Goal: Transaction & Acquisition: Purchase product/service

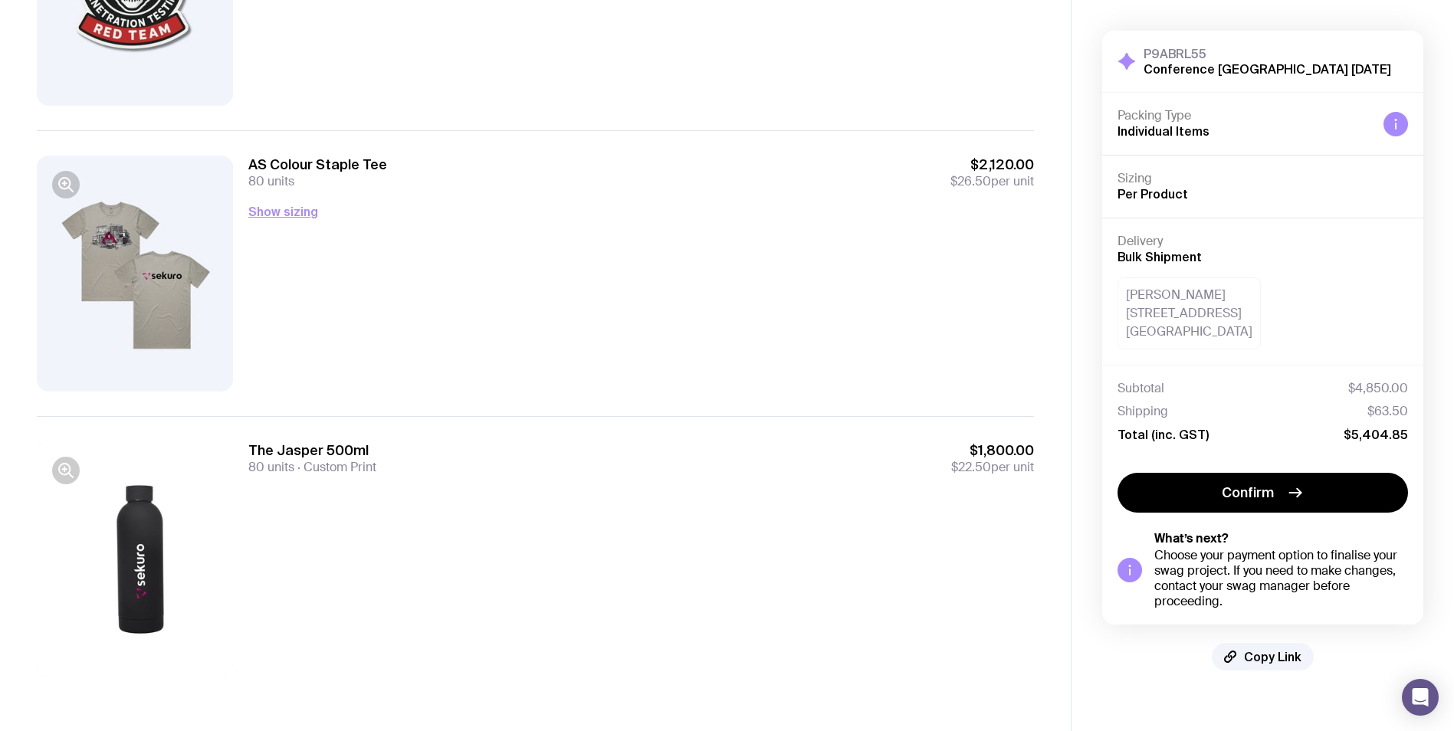
scroll to position [595, 0]
click at [1227, 498] on span "Confirm" at bounding box center [1248, 493] width 52 height 18
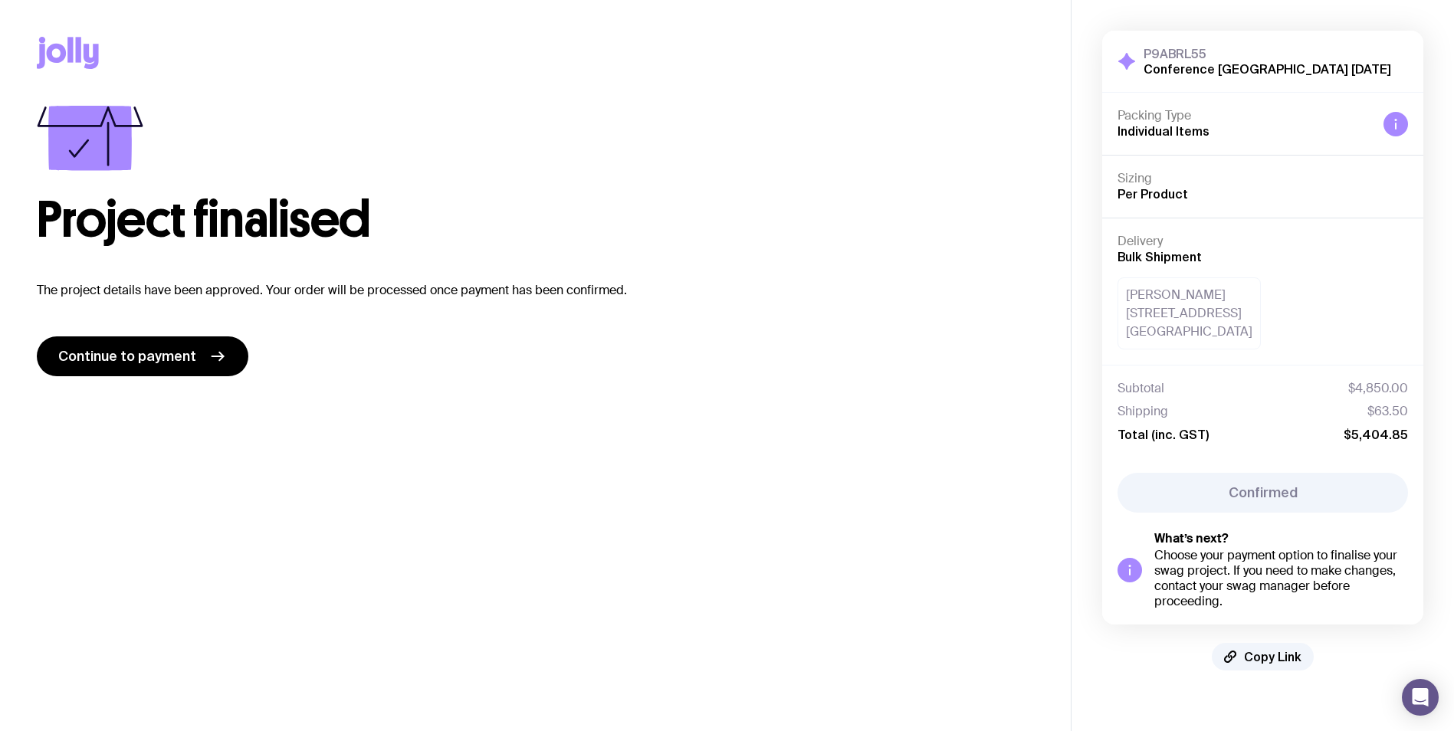
scroll to position [0, 0]
click at [159, 355] on span "Continue to payment" at bounding box center [127, 356] width 138 height 18
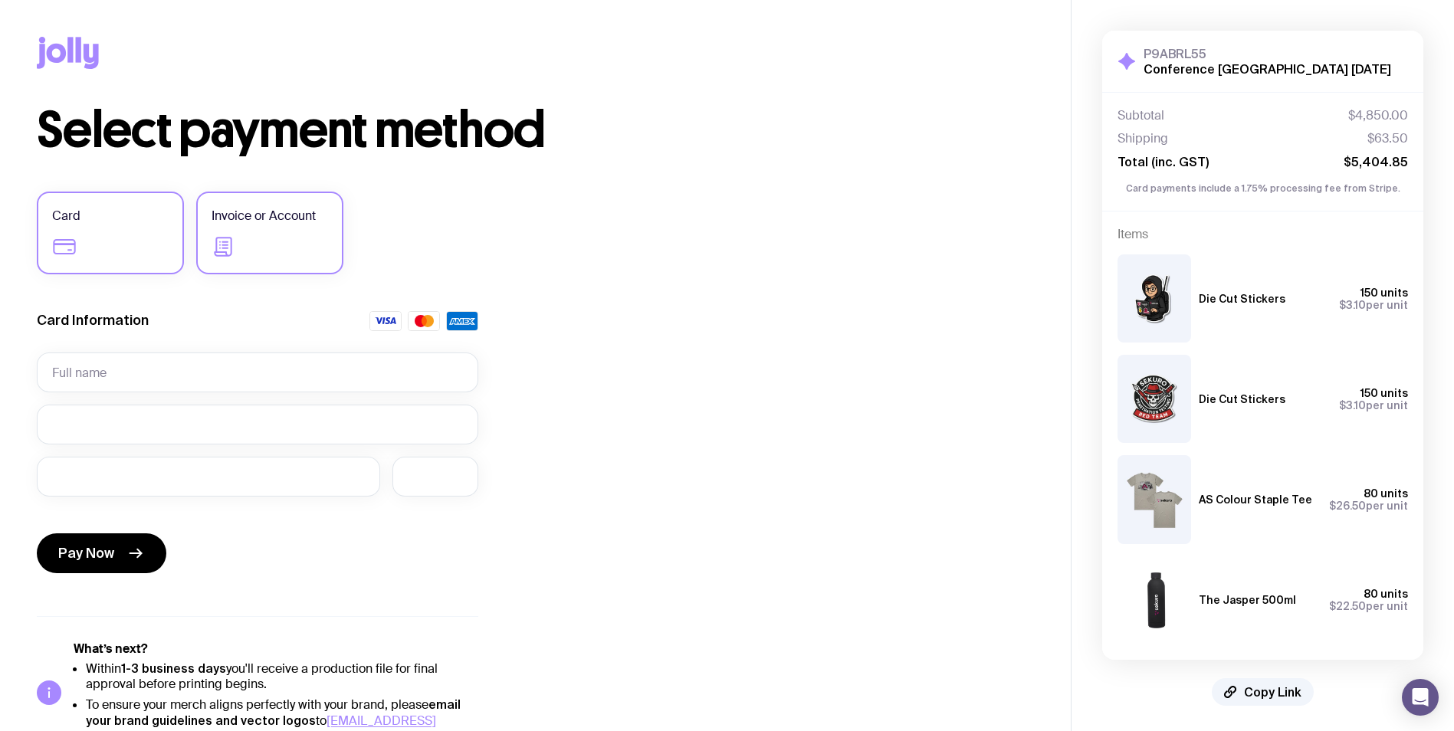
click at [248, 245] on label "Invoice or Account" at bounding box center [269, 233] width 147 height 83
click at [0, 0] on input "Invoice or Account" at bounding box center [0, 0] width 0 height 0
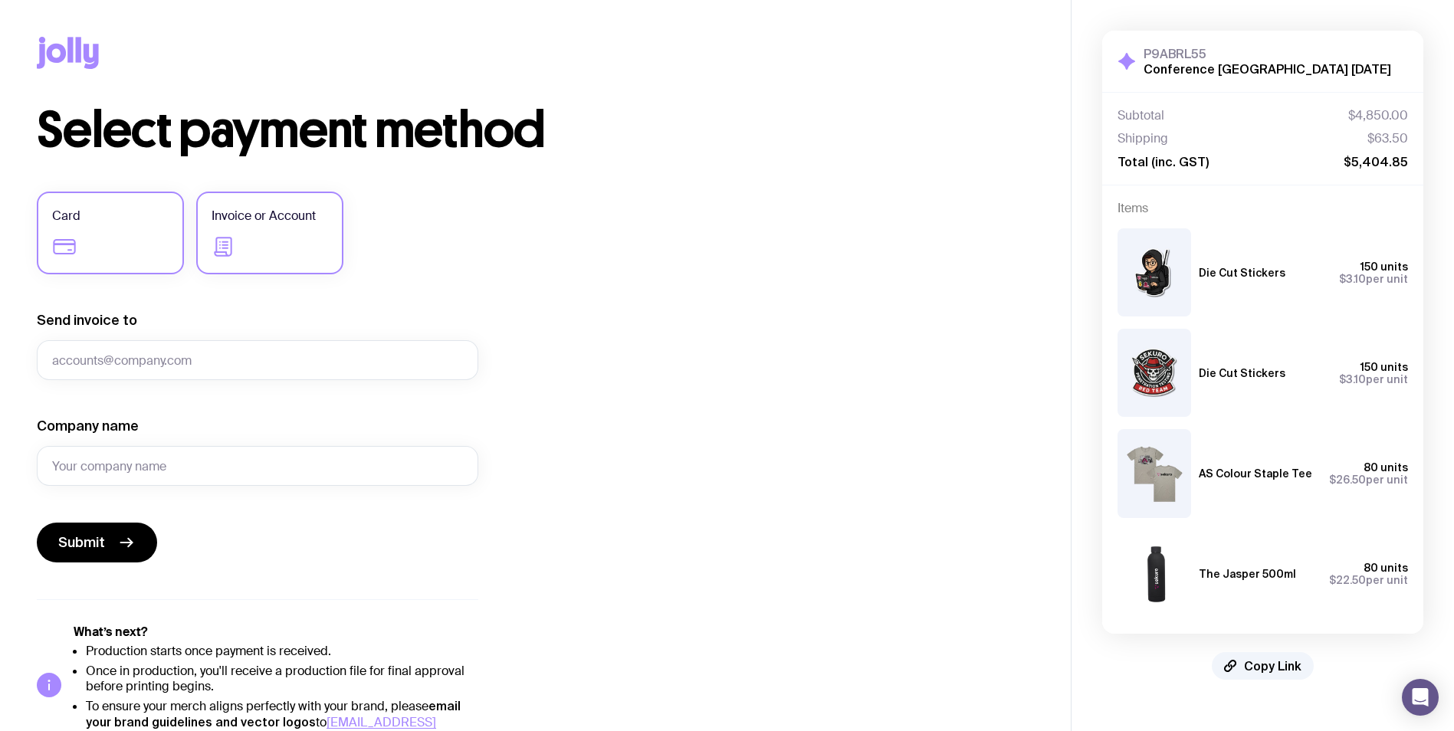
click at [83, 253] on label "Card" at bounding box center [110, 233] width 147 height 83
click at [0, 0] on input "Card" at bounding box center [0, 0] width 0 height 0
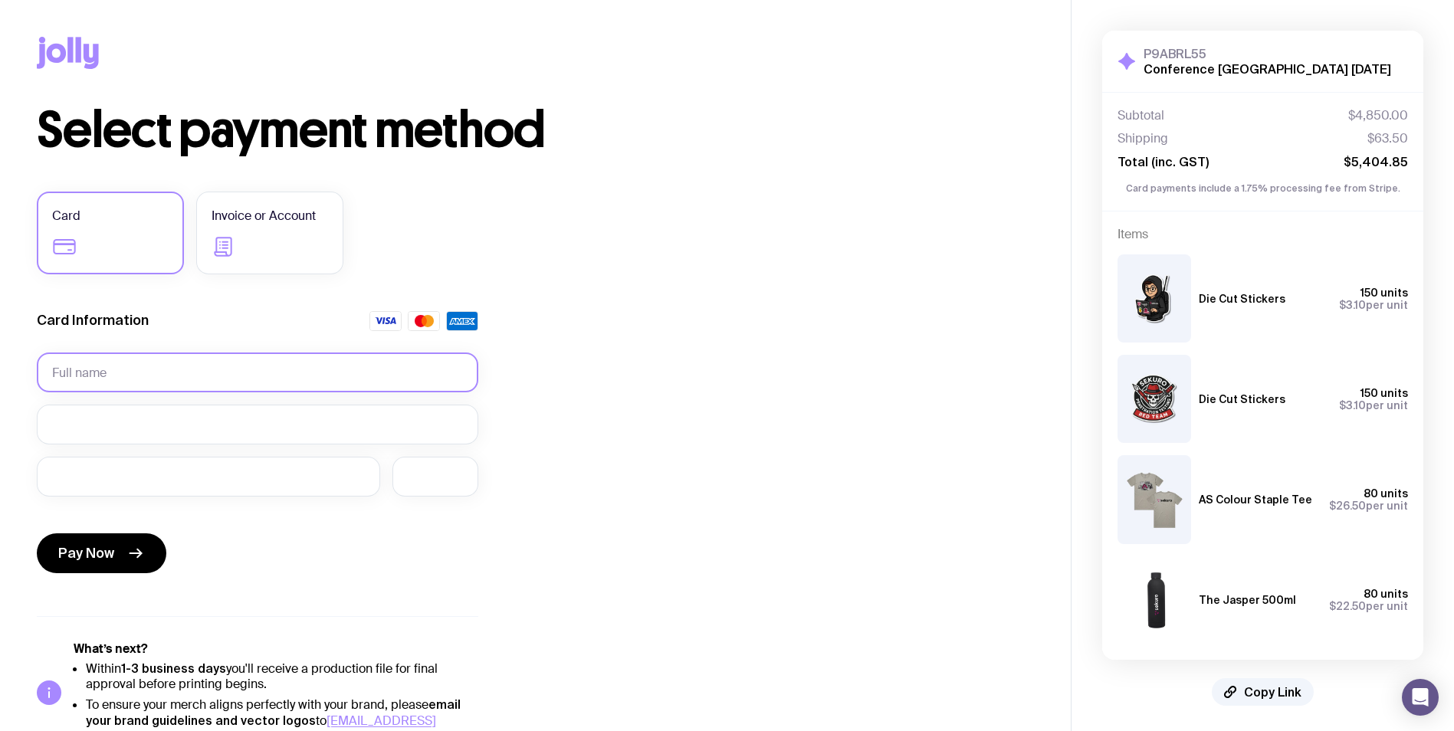
click at [134, 373] on input "text" at bounding box center [258, 373] width 442 height 40
type input "Sekuro Operations Pty Ltd"
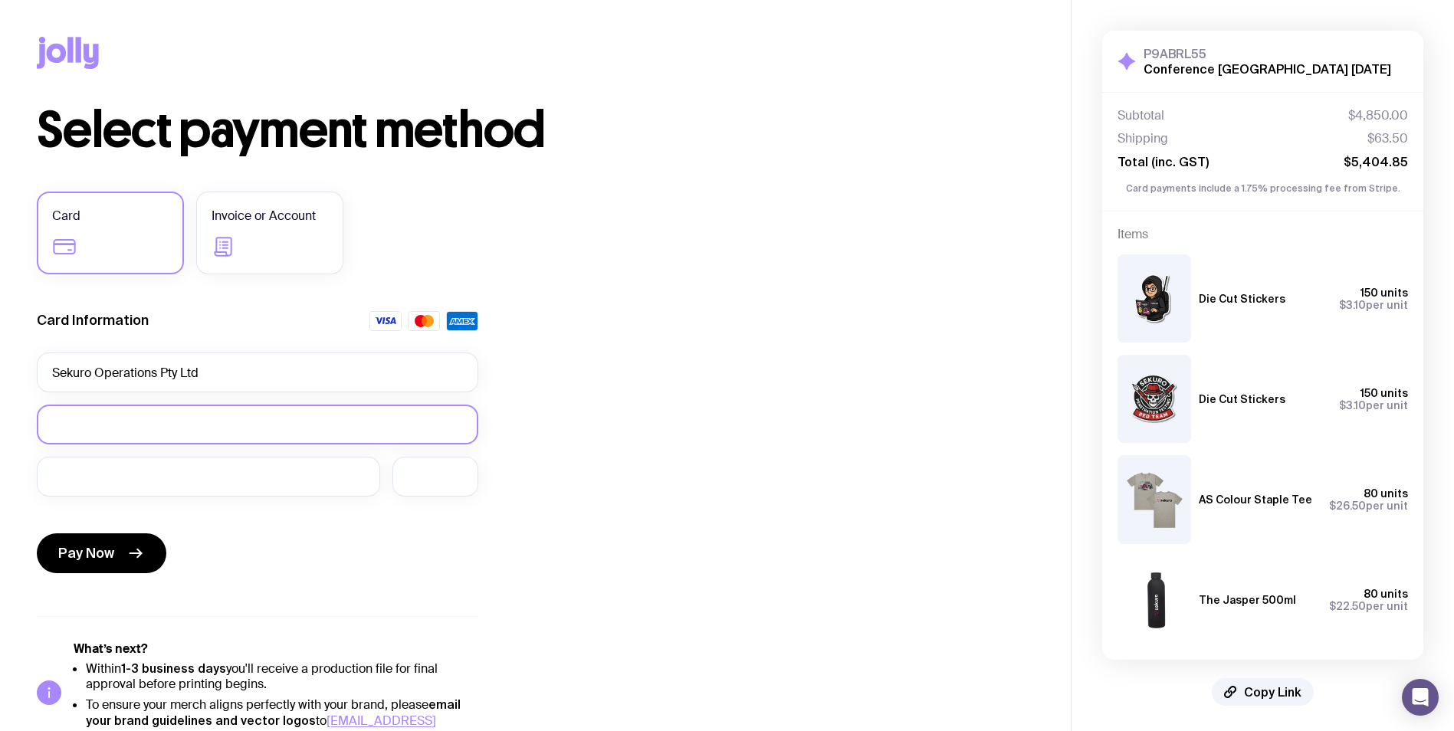
click at [150, 415] on div at bounding box center [258, 425] width 442 height 40
click at [152, 465] on div at bounding box center [208, 477] width 343 height 40
click at [112, 556] on span "Pay Now" at bounding box center [86, 553] width 56 height 18
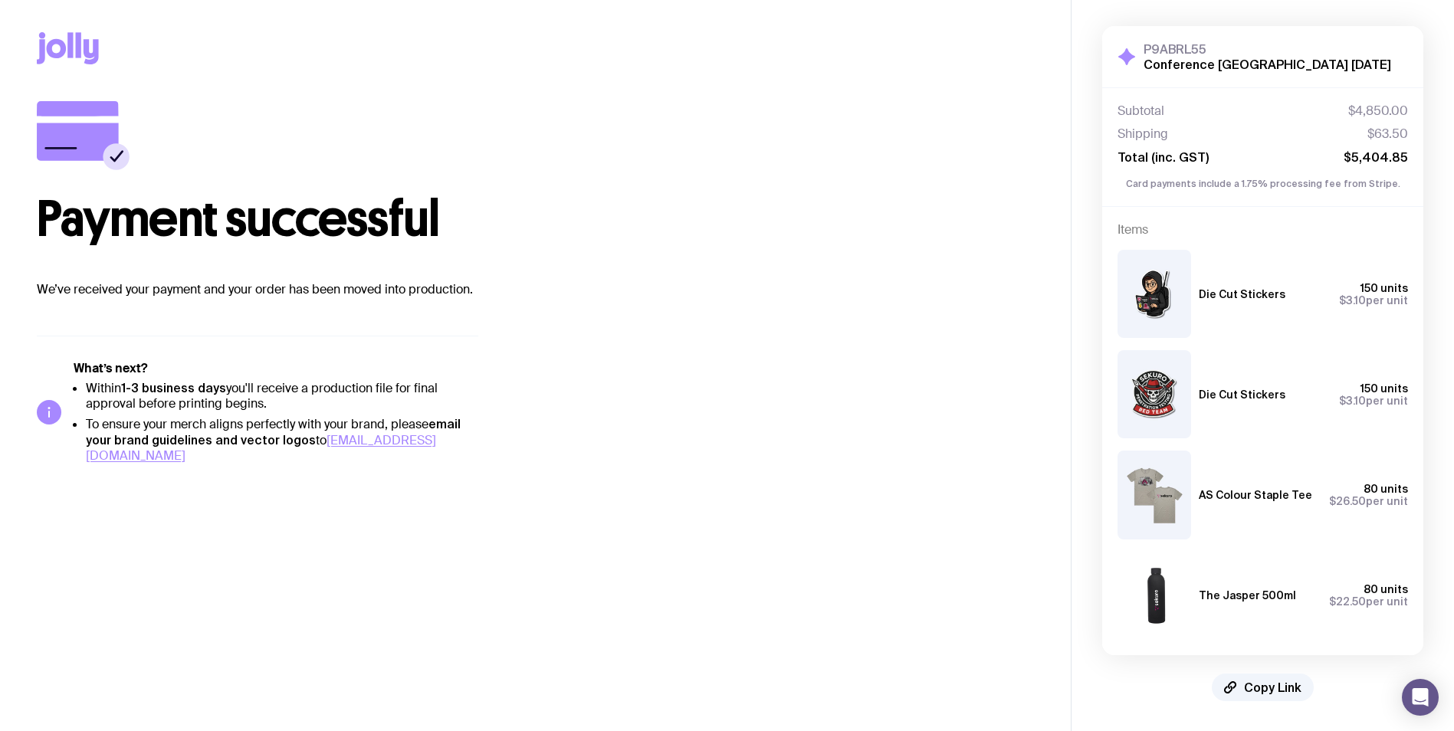
scroll to position [5, 0]
click at [1274, 691] on span "Copy Link" at bounding box center [1272, 686] width 57 height 15
